Goal: Find specific page/section: Find specific page/section

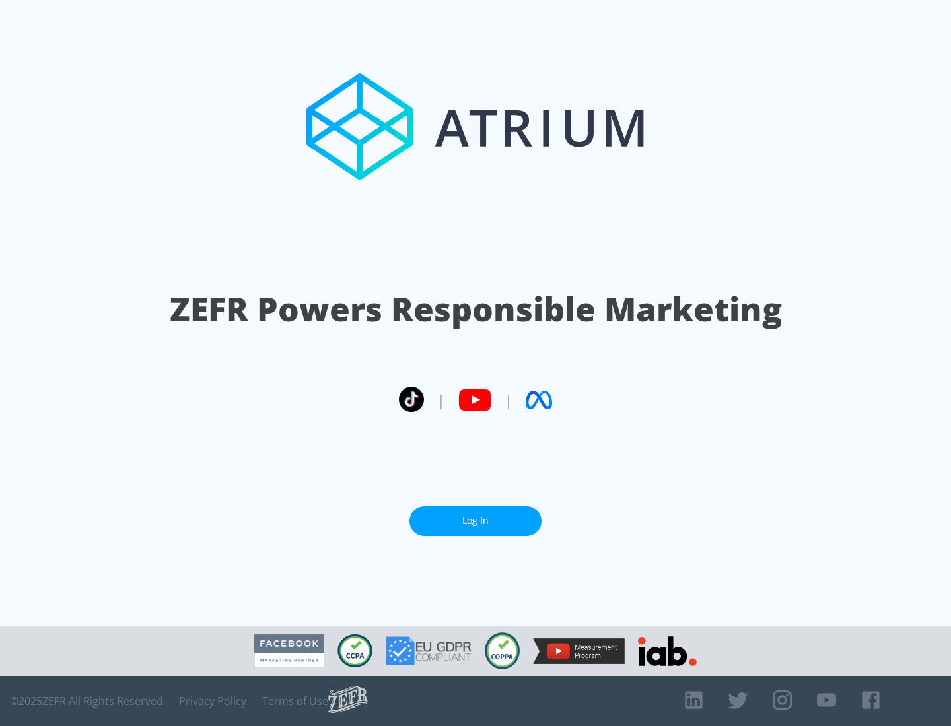
click at [475, 516] on link "Log In" at bounding box center [475, 521] width 132 height 30
